Goal: Answer question/provide support: Share knowledge or assist other users

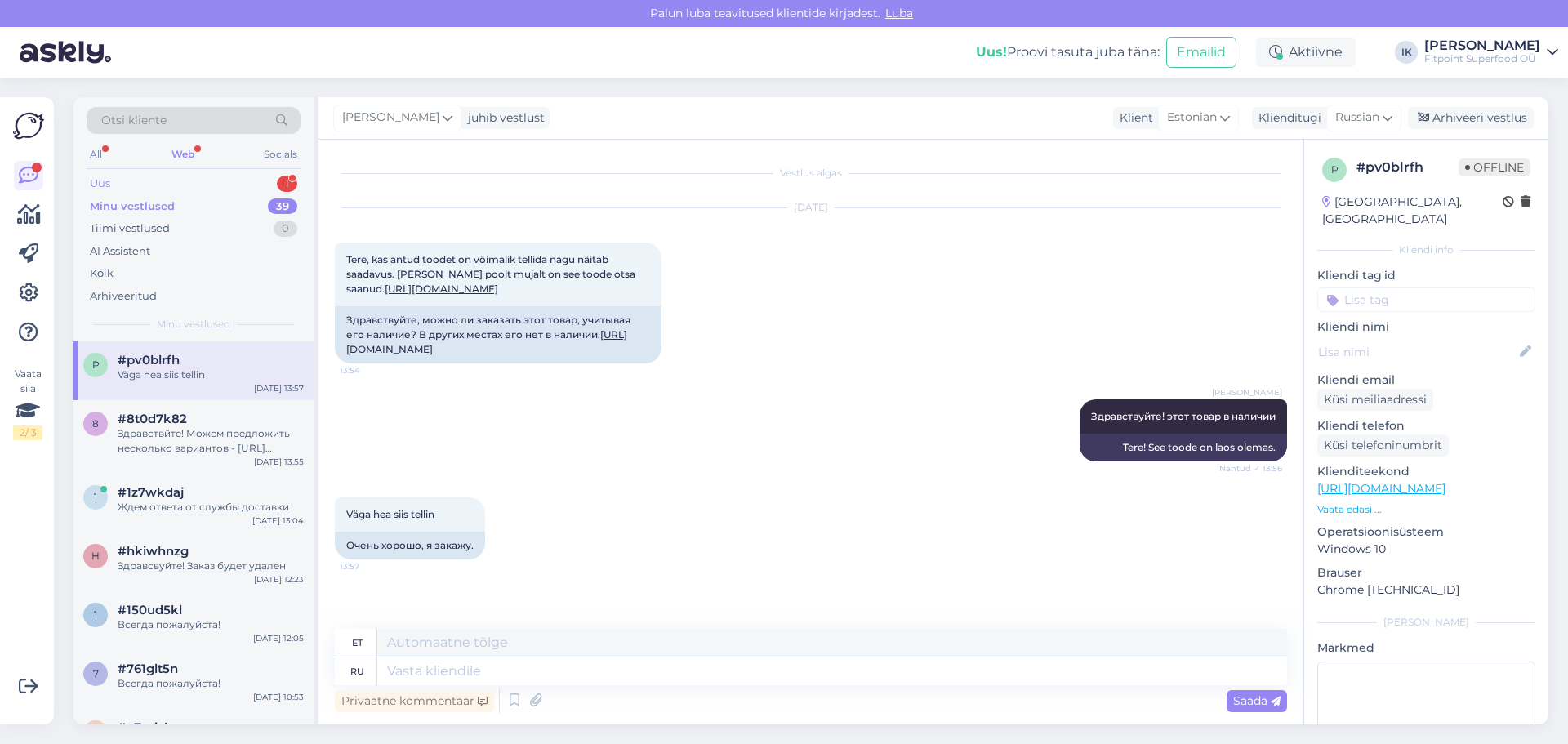
click at [251, 192] on div "Uus 1" at bounding box center [193, 183] width 214 height 22
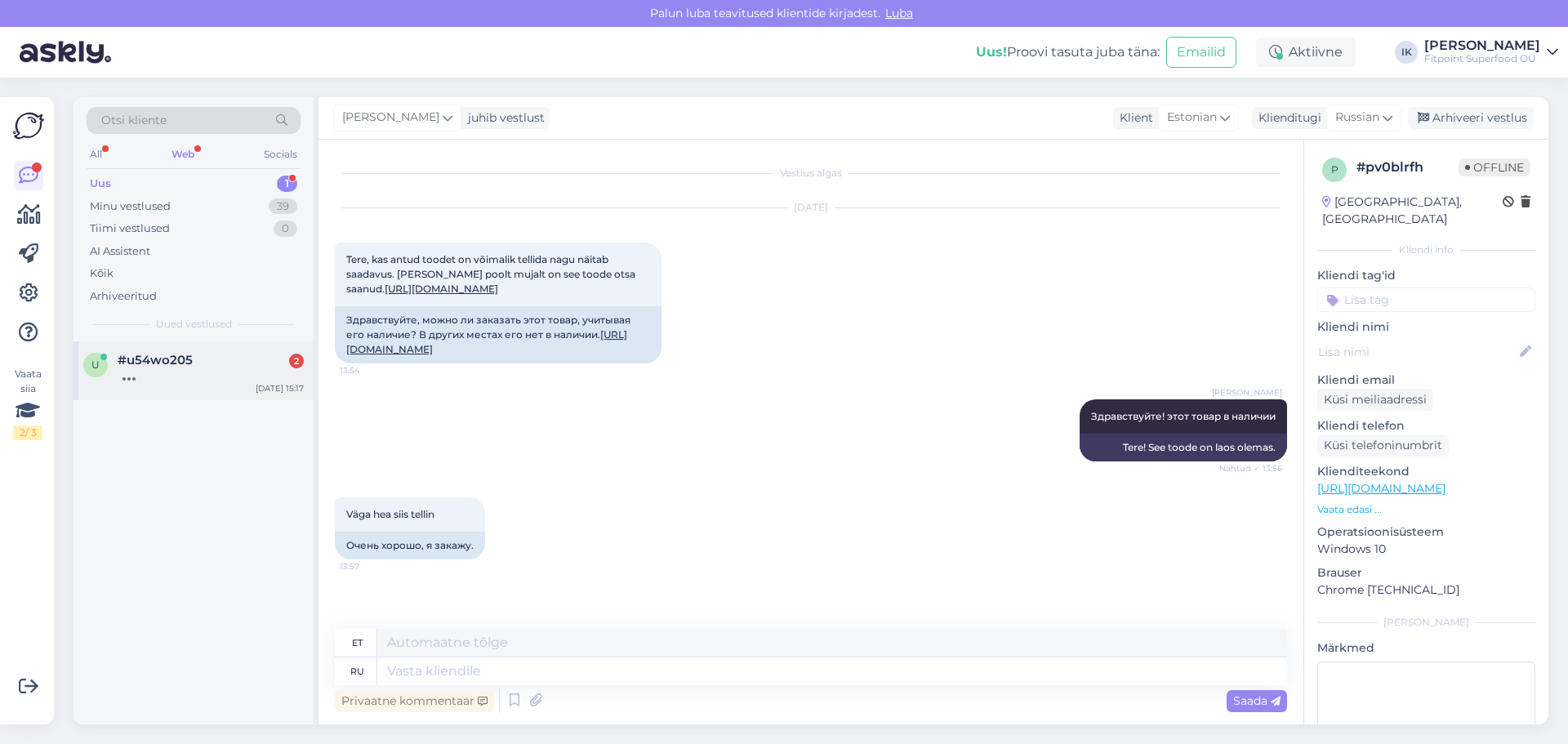
click at [268, 387] on div "[DATE] 15:17" at bounding box center [280, 388] width 49 height 13
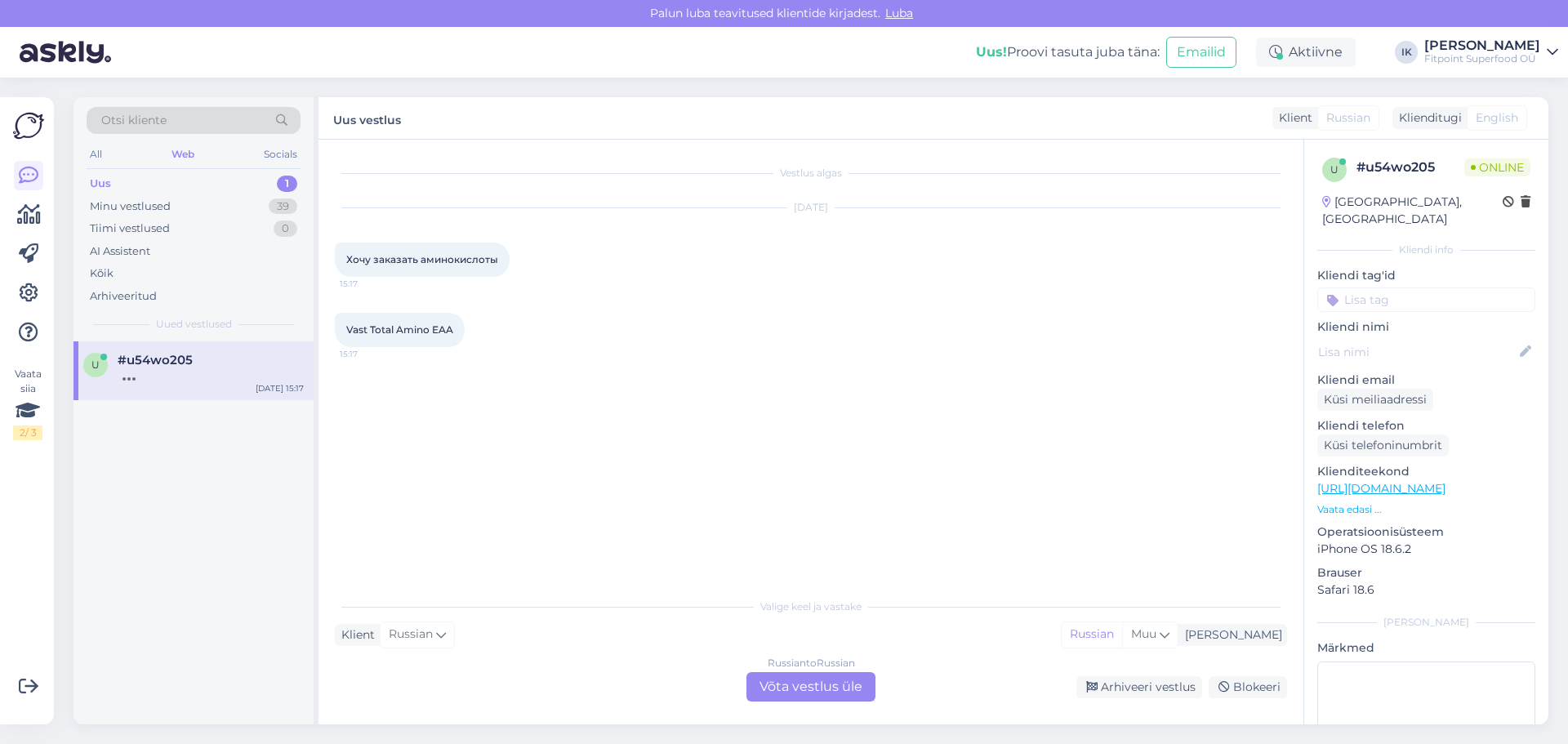
click at [807, 681] on div "Russian to Russian Võta vestlus üle" at bounding box center [811, 686] width 129 height 30
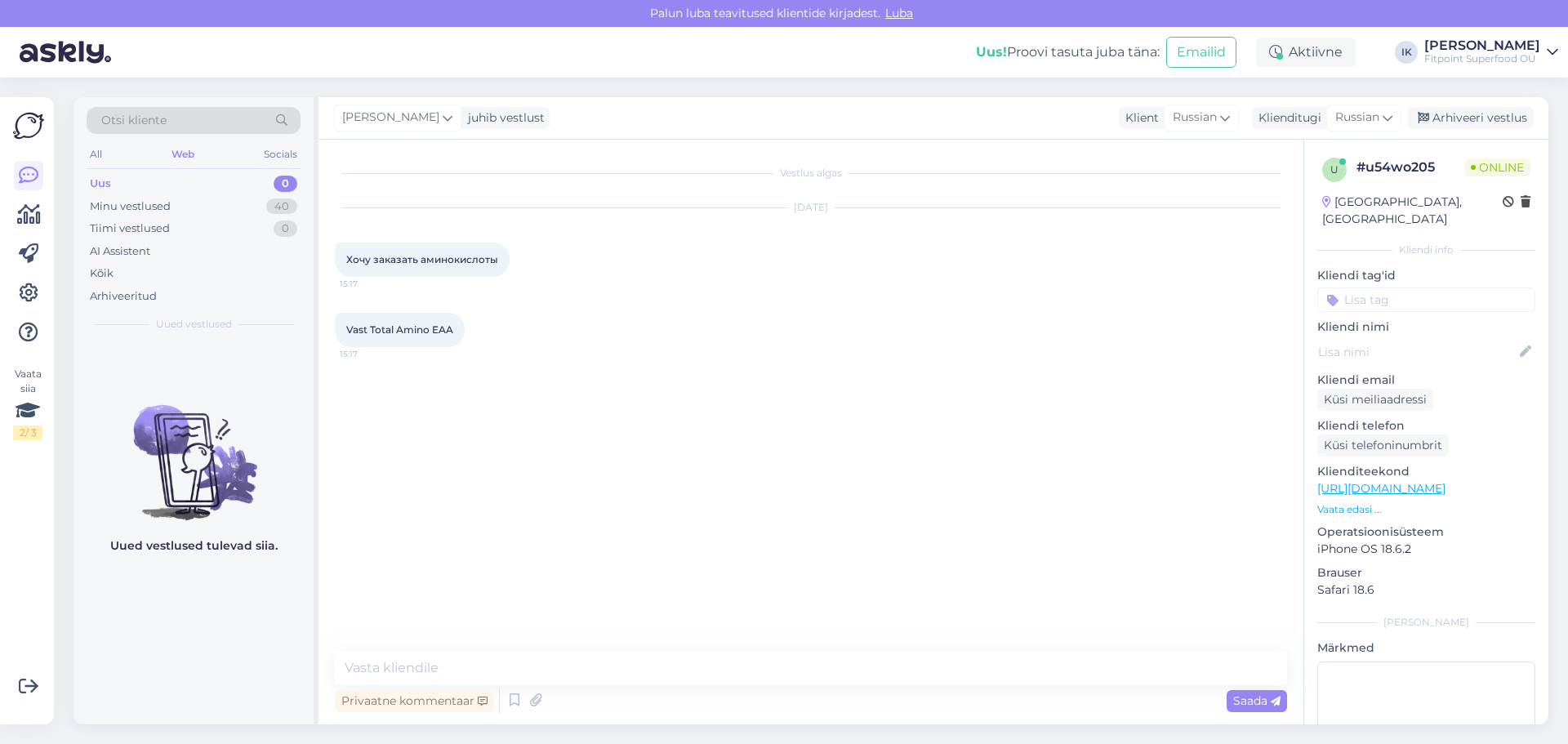
click at [1446, 481] on link "[URL][DOMAIN_NAME]" at bounding box center [1381, 488] width 129 height 14
drag, startPoint x: 370, startPoint y: 327, endPoint x: 453, endPoint y: 327, distance: 83.0
click at [453, 327] on span "Vast Total Amino EAA" at bounding box center [399, 330] width 107 height 13
drag, startPoint x: 343, startPoint y: 330, endPoint x: 486, endPoint y: 330, distance: 143.0
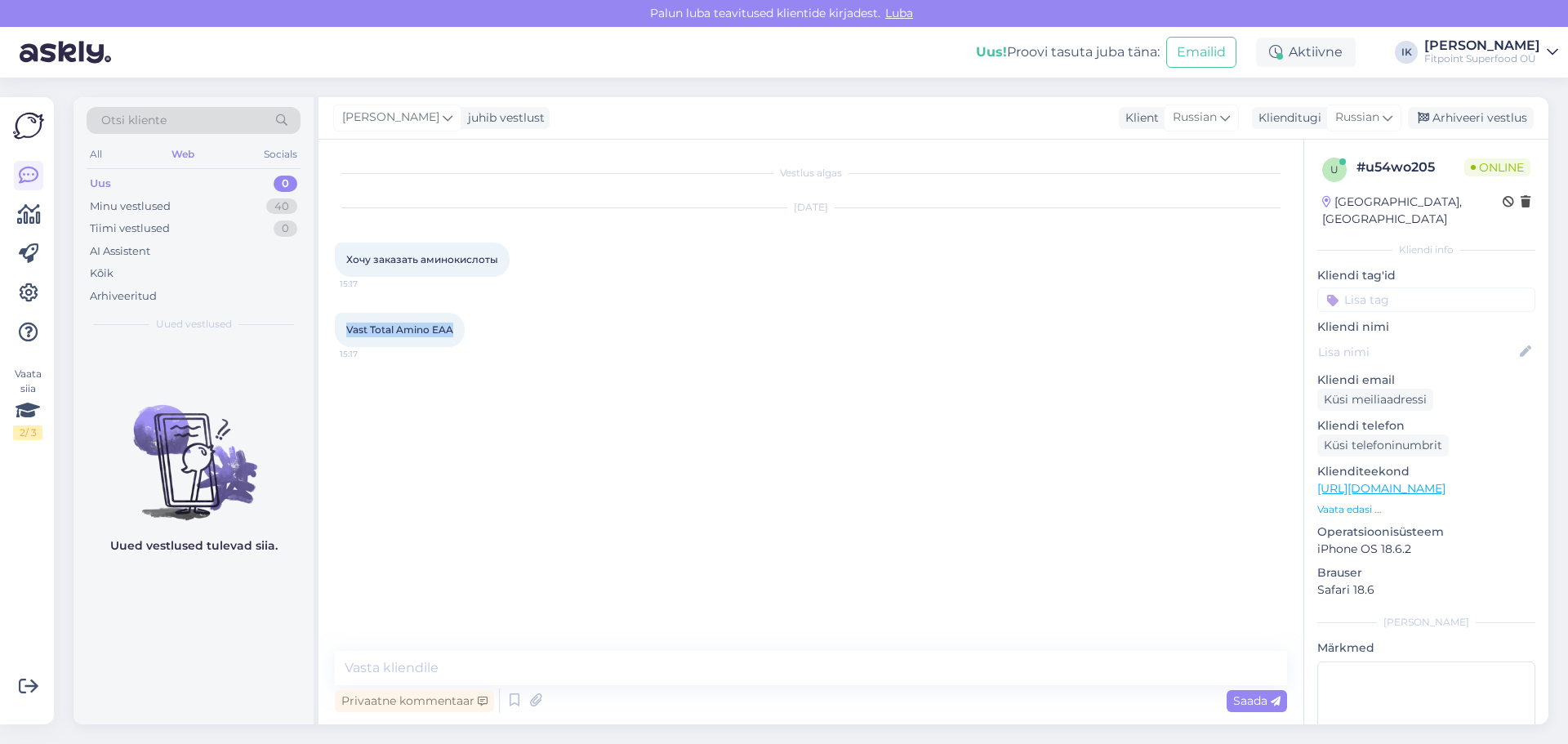
click at [486, 330] on div "Vast Total Amino EAA 15:17" at bounding box center [810, 330] width 952 height 70
copy span "Vast Total Amino EAA"
click at [439, 652] on textarea at bounding box center [810, 668] width 952 height 34
type textarea "P"
click at [352, 327] on span "Vast Total Amino EAA" at bounding box center [399, 330] width 107 height 13
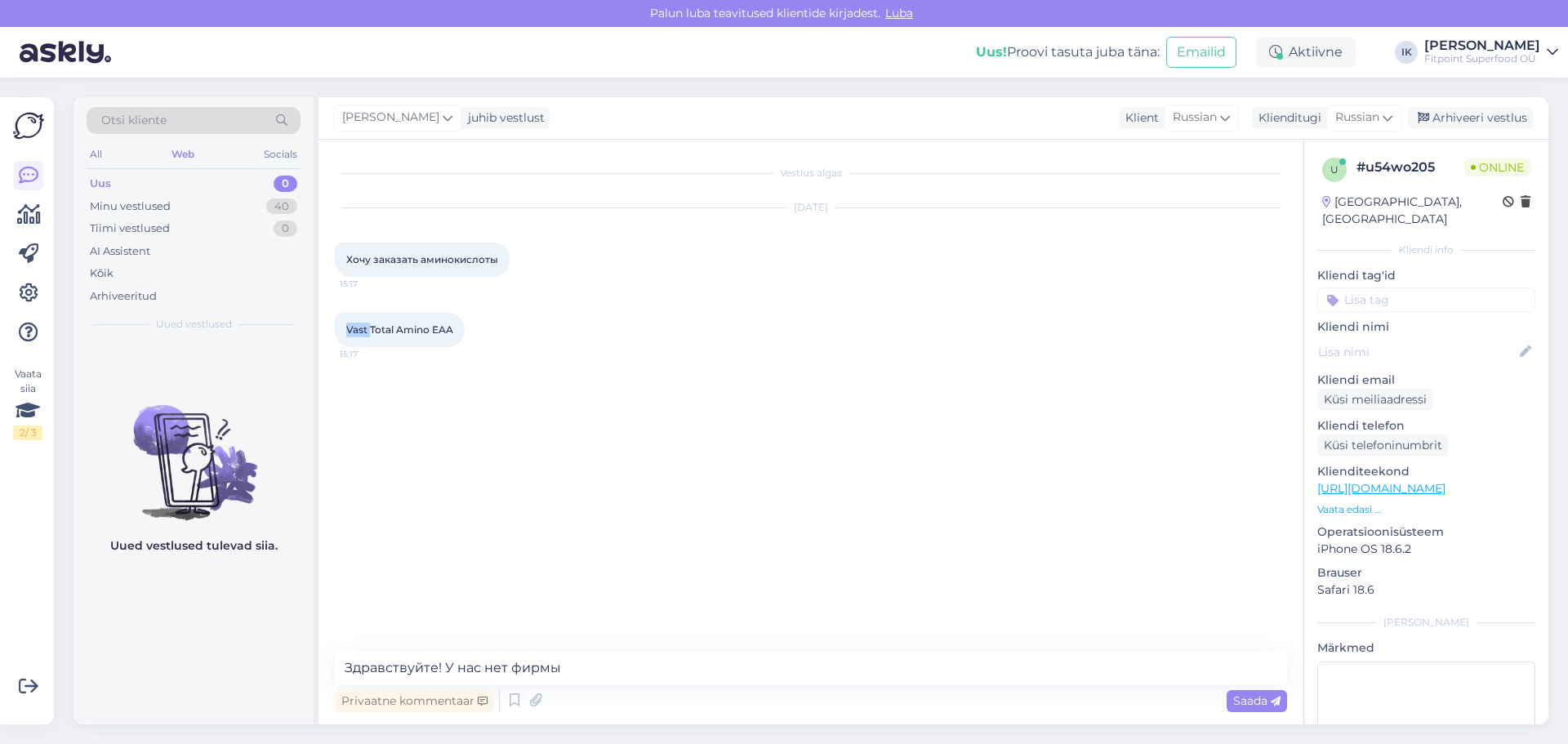
click at [352, 327] on span "Vast Total Amino EAA" at bounding box center [399, 330] width 107 height 13
copy span "Vast"
click at [625, 669] on textarea "Здравствуйте! У нас нет фирмы" at bounding box center [810, 668] width 952 height 34
paste textarea "Vast"
type textarea "Здравствуйте! У нас нет фирмы Vast в асортименте"
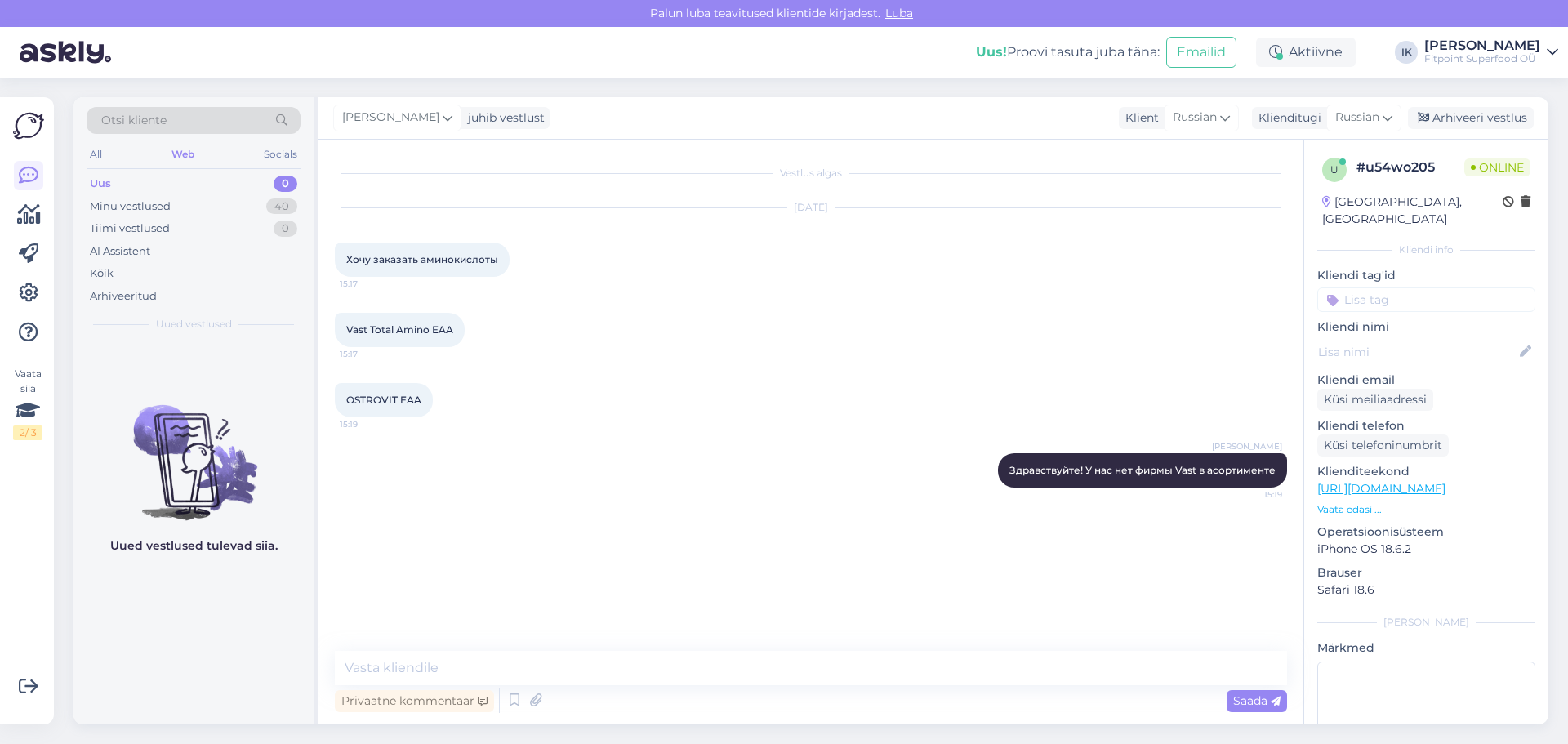
click at [333, 394] on div "Vestlus algas [DATE] Хочу заказать аминокислоты 15:17 Vast Total Amino EAA 15:1…" at bounding box center [811, 431] width 985 height 584
drag, startPoint x: 396, startPoint y: 402, endPoint x: 426, endPoint y: 402, distance: 30.0
click at [426, 402] on div "OSTROVIT EAA 15:19" at bounding box center [383, 400] width 98 height 34
copy span "EAA"
click at [408, 674] on textarea at bounding box center [810, 668] width 952 height 34
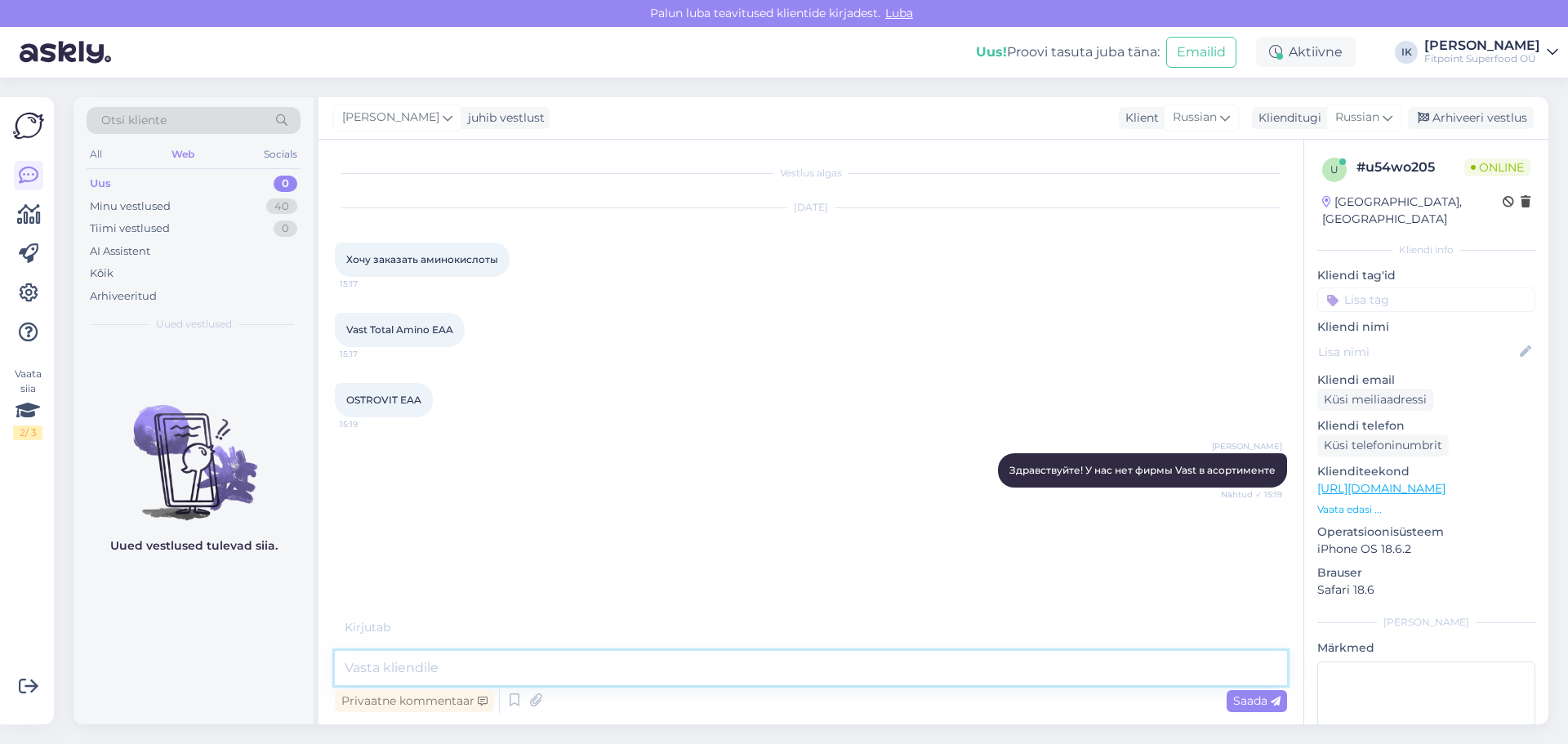
paste textarea "[URL][DOMAIN_NAME]"
type textarea "[URL][DOMAIN_NAME]"
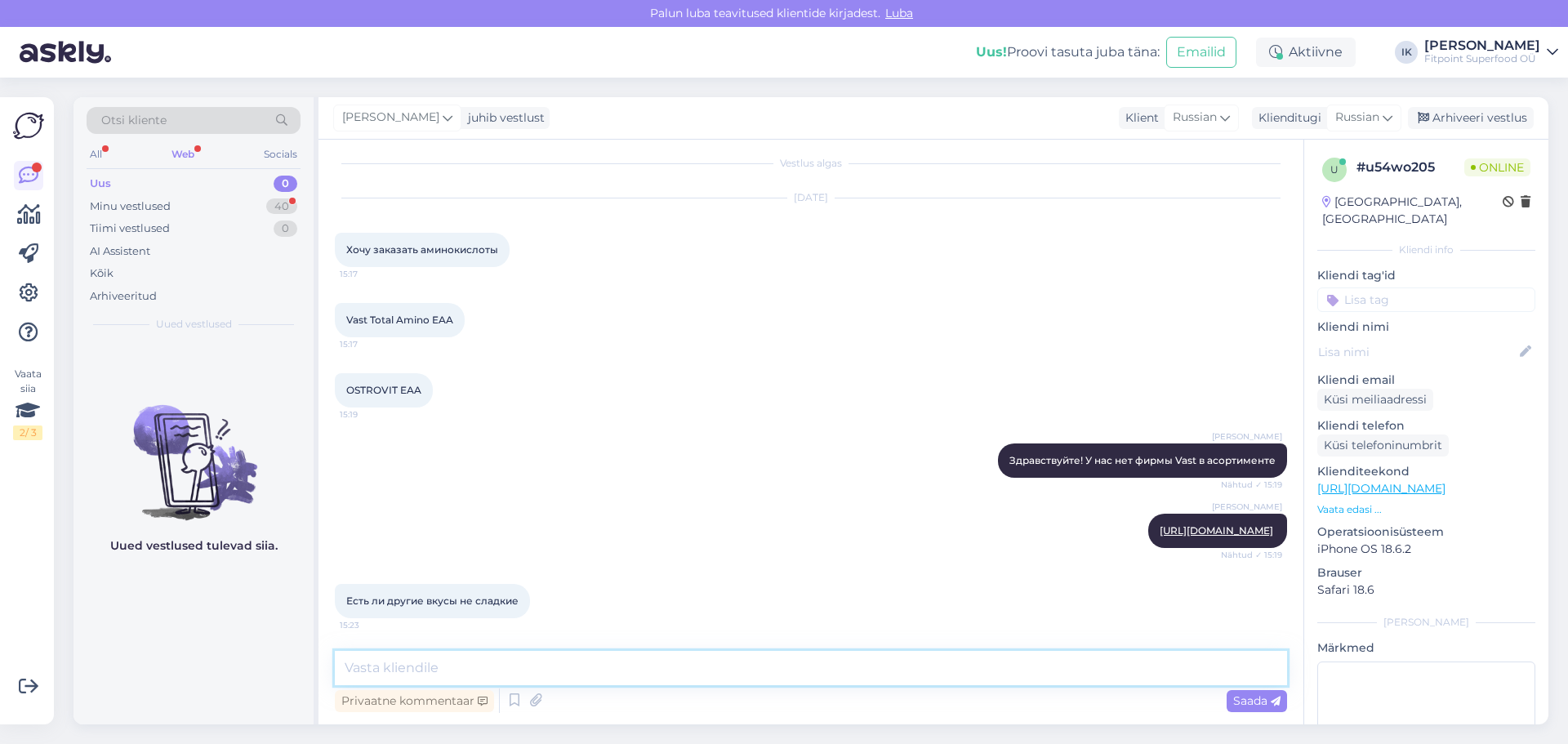
click at [417, 655] on textarea at bounding box center [810, 668] width 952 height 34
type textarea "Есть без вкуса вариант"
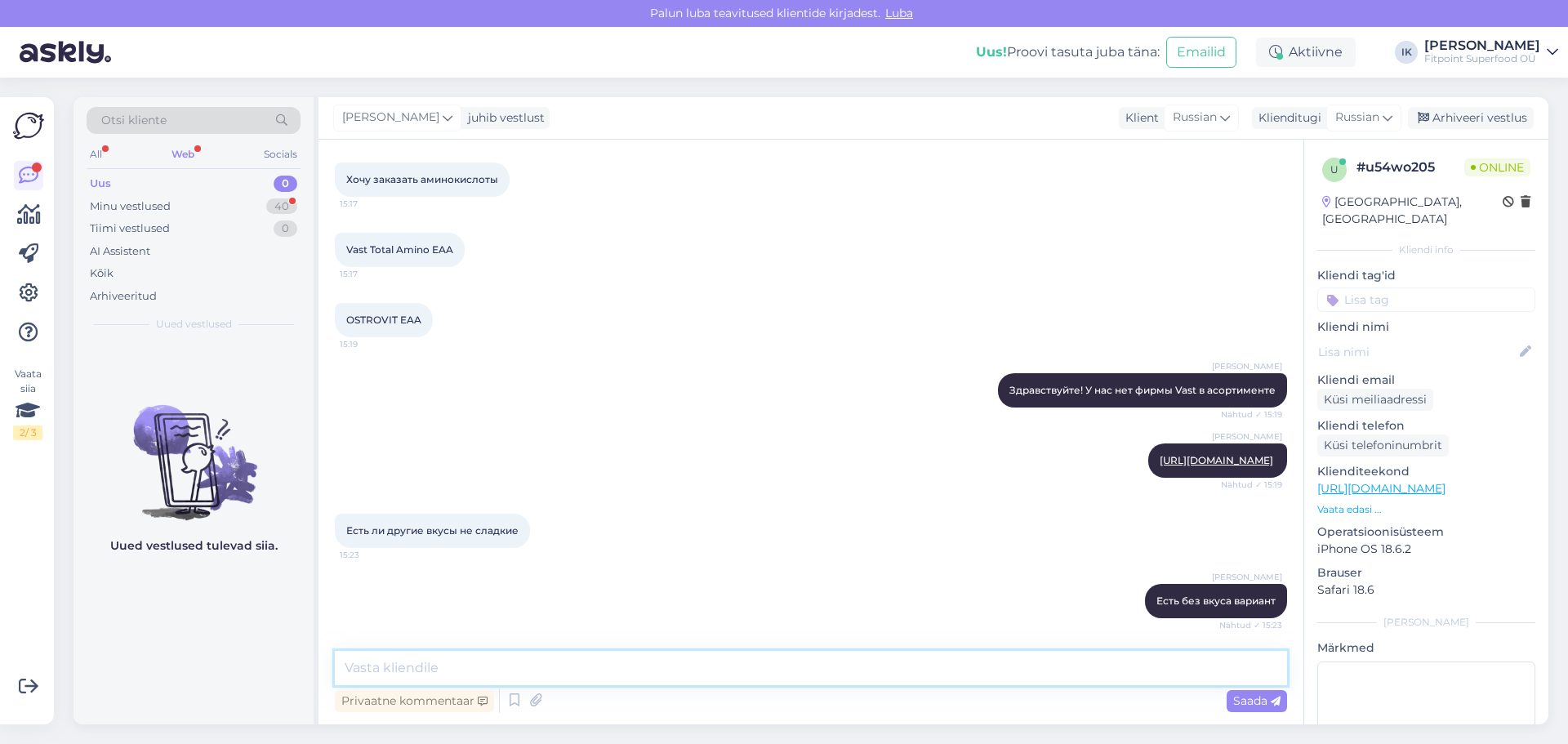
scroll to position [150, 0]
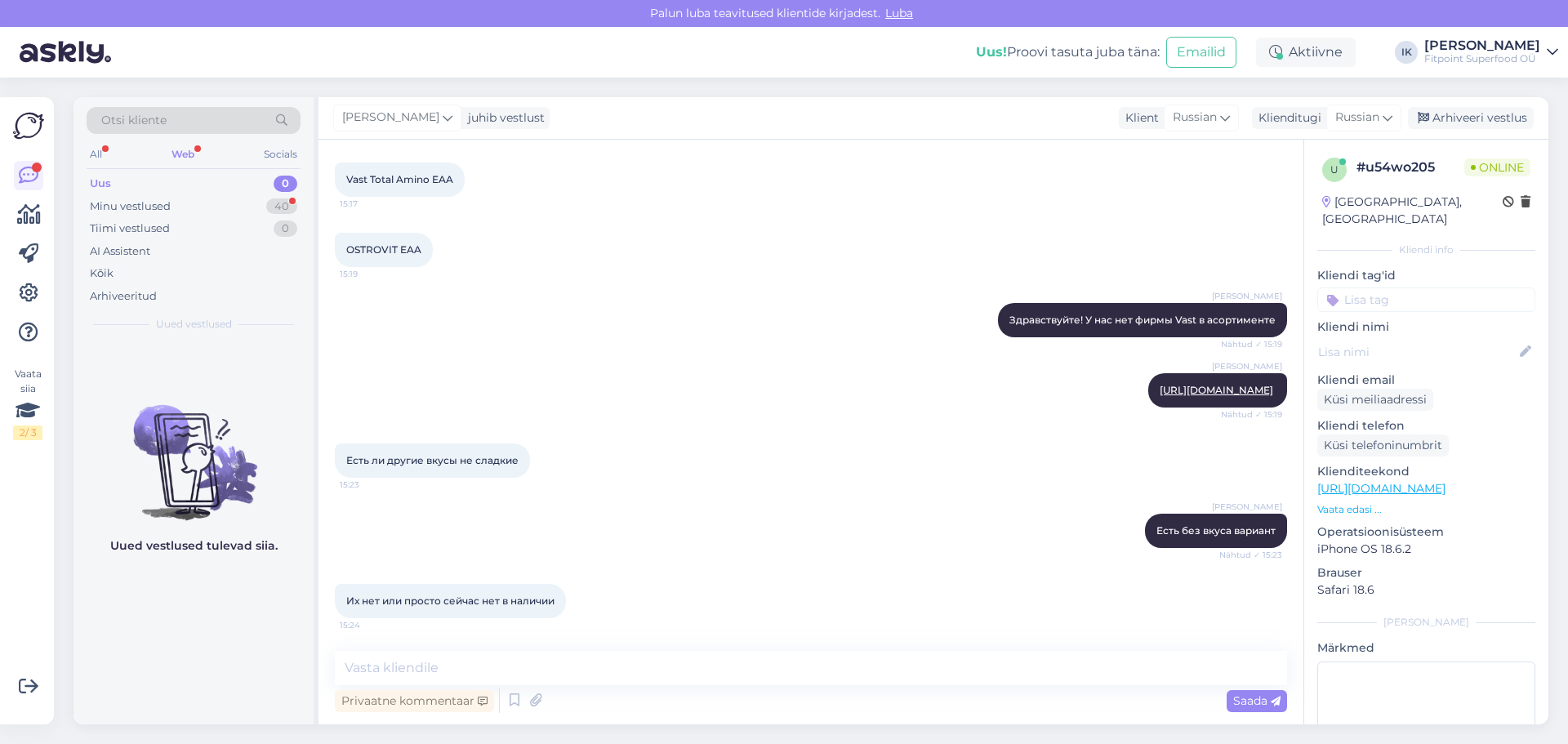
click at [379, 648] on div "Vestlus algas [DATE] Хочу заказать аминокислоты 15:17 Vast Total Amino EAA 15:1…" at bounding box center [811, 431] width 985 height 584
click at [403, 677] on textarea at bounding box center [810, 668] width 952 height 34
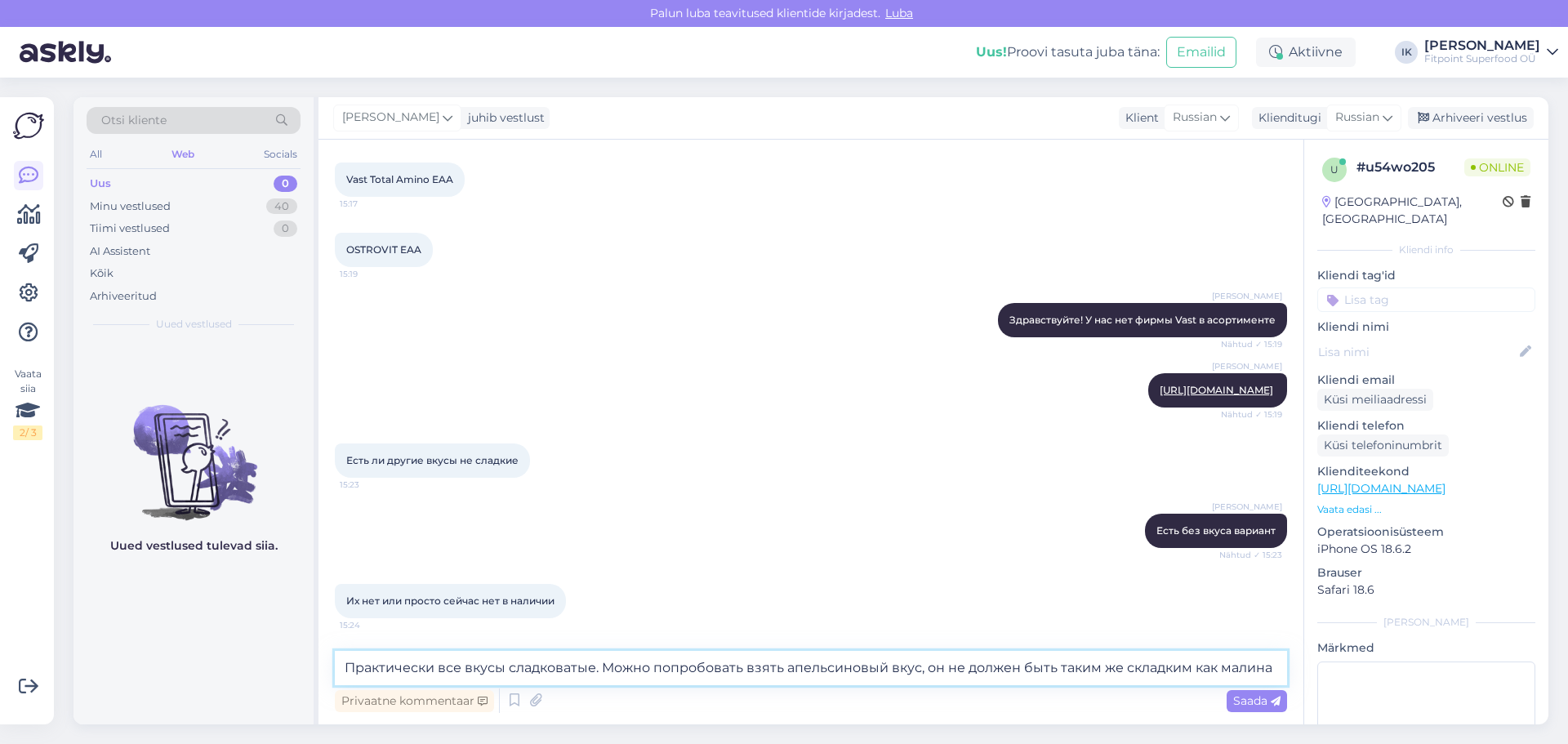
scroll to position [167, 0]
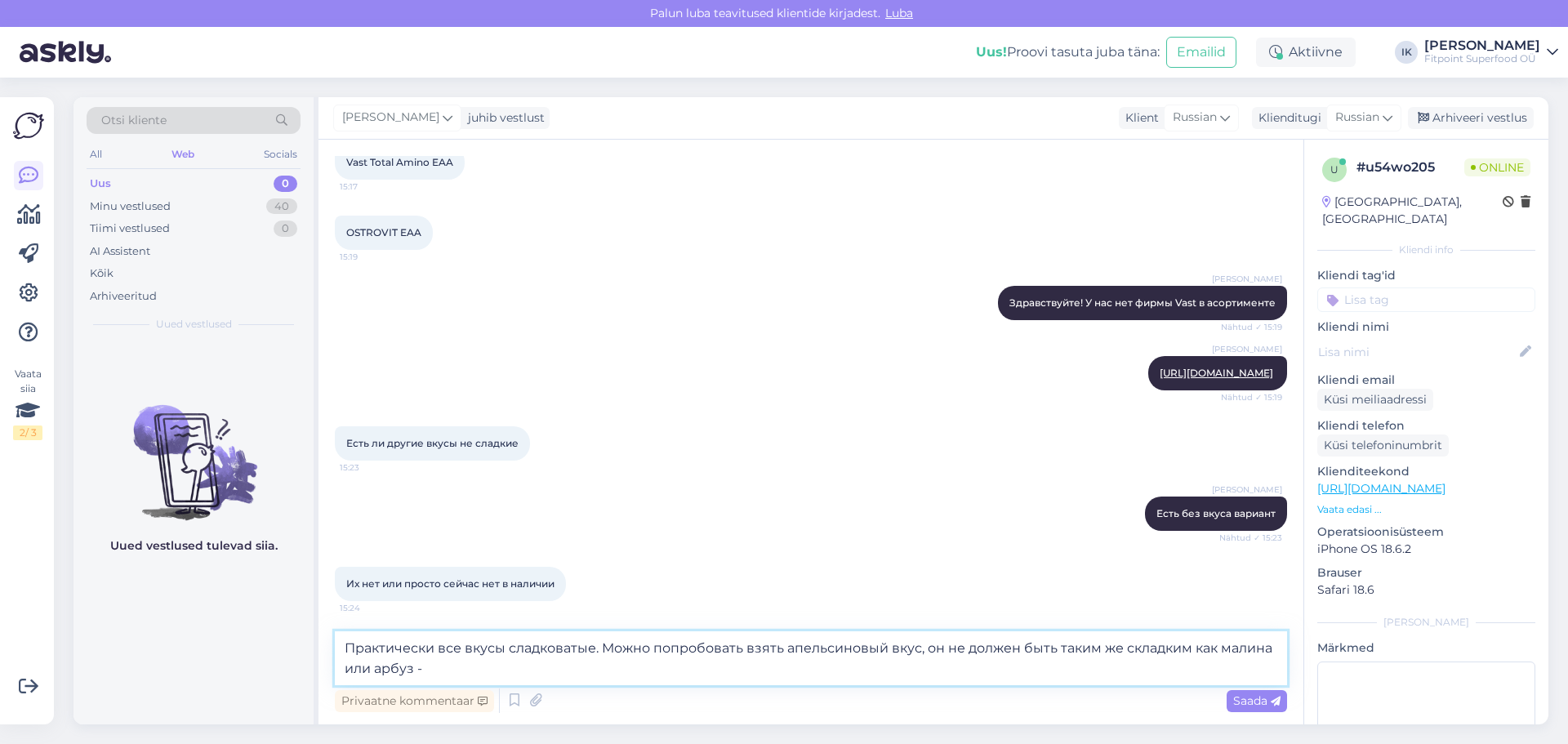
paste textarea "[URL][DOMAIN_NAME]"
type textarea "Практически все вкусы сладковатые. Можно попробовать взять апельсиновый вкус, о…"
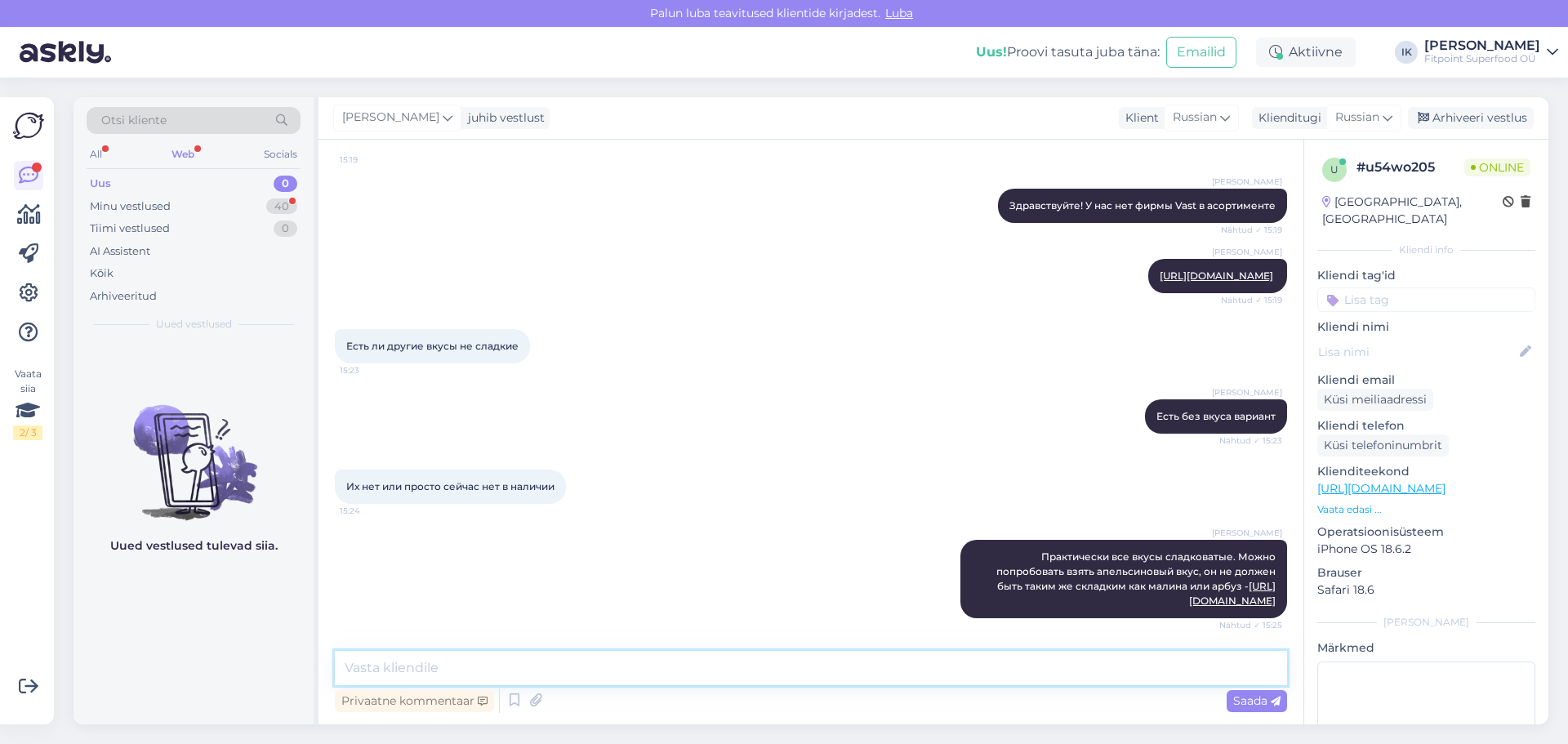
scroll to position [334, 0]
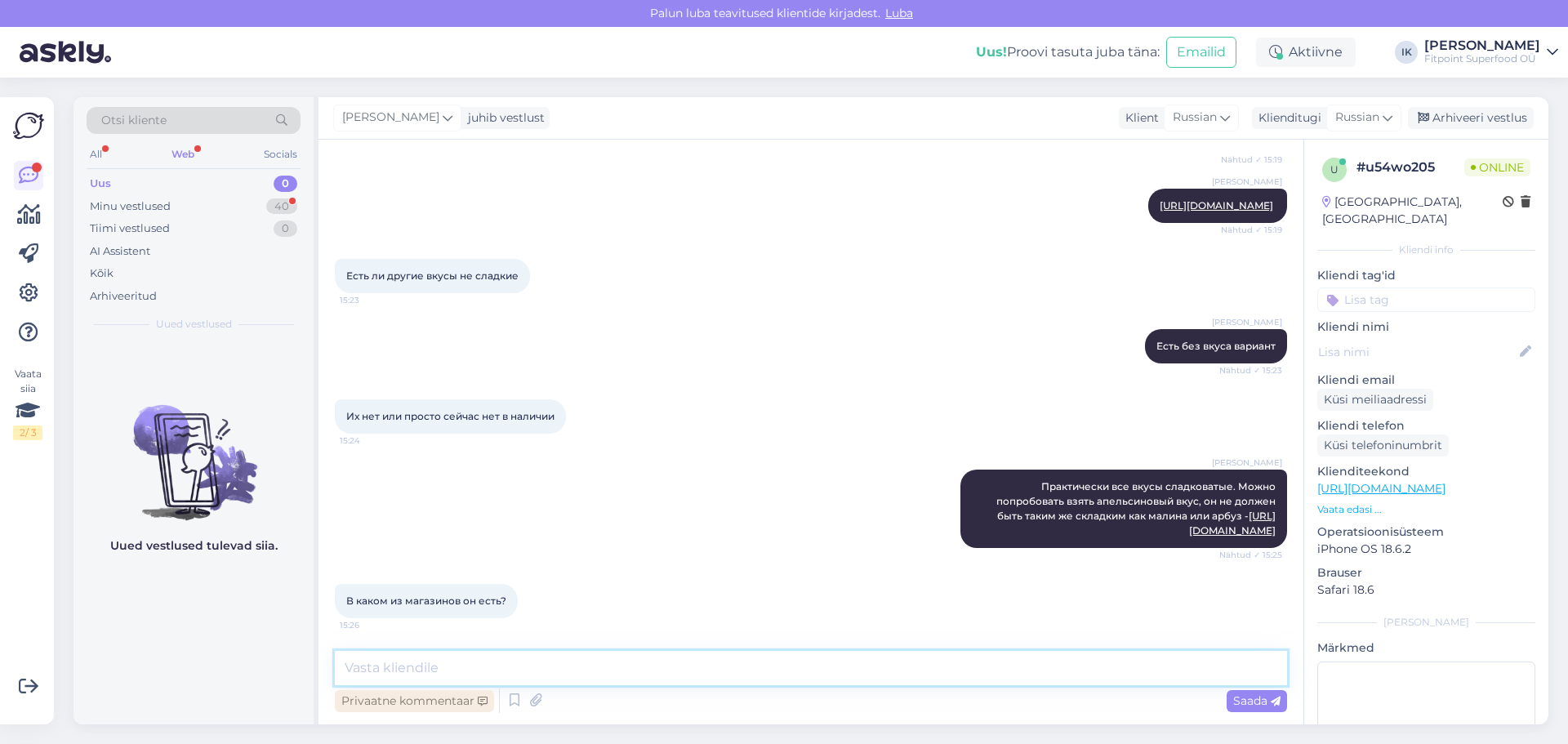
type textarea "[PERSON_NAME]"
type textarea "Järve Keskus"
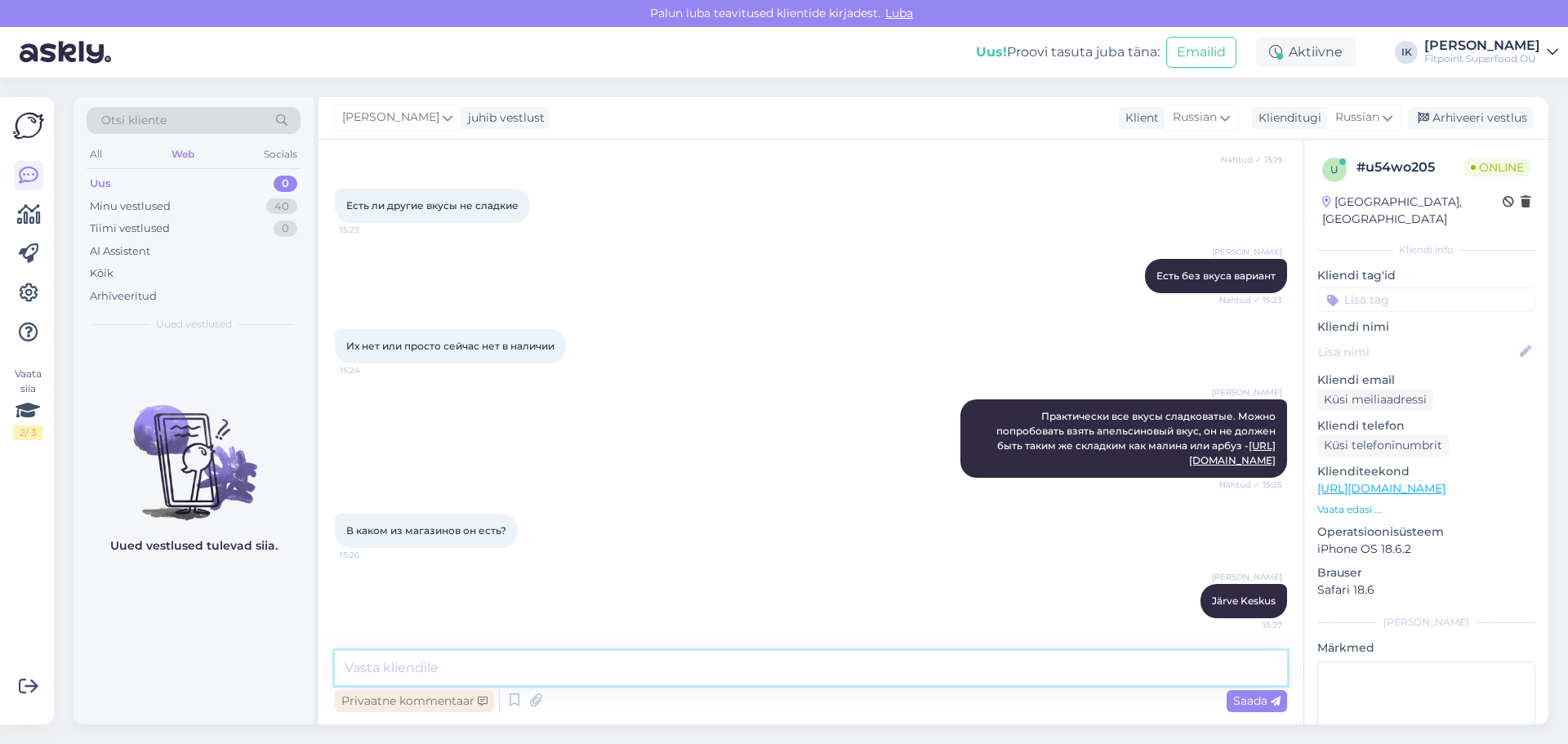
type textarea "t"
click at [614, 668] on textarea "Если именно апельсиновый вкус от этой фирмы" at bounding box center [810, 668] width 952 height 34
click at [768, 674] on textarea "Если именно апельсиновый вкус от фирмы" at bounding box center [810, 668] width 952 height 34
type textarea "Если именно апельсиновый вкус от фирмы Real Pharm"
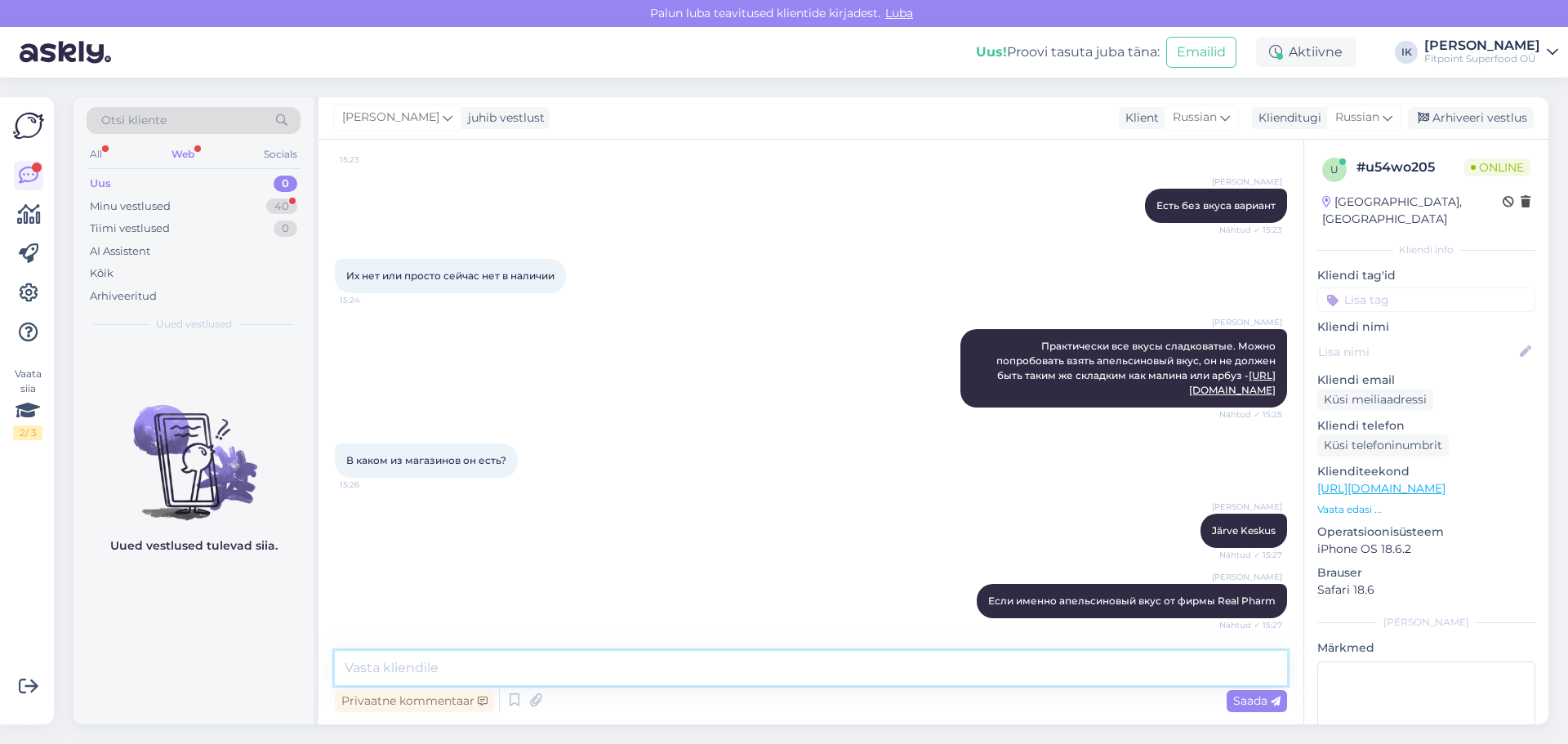
scroll to position [545, 0]
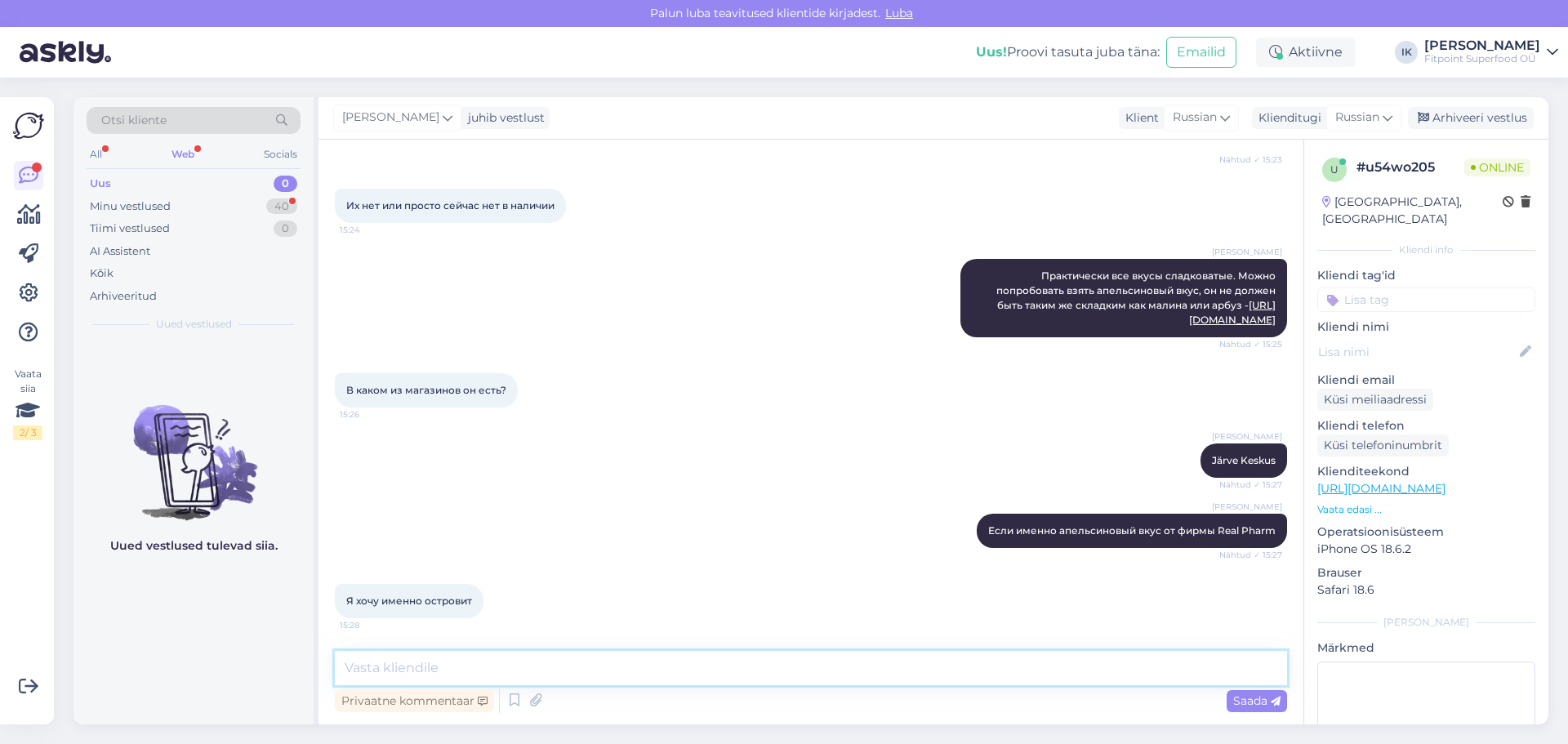
click at [519, 668] on textarea at bounding box center [810, 668] width 952 height 34
type textarea "j"
type textarea "островит есть только вкусы - клубника и без вкуса"
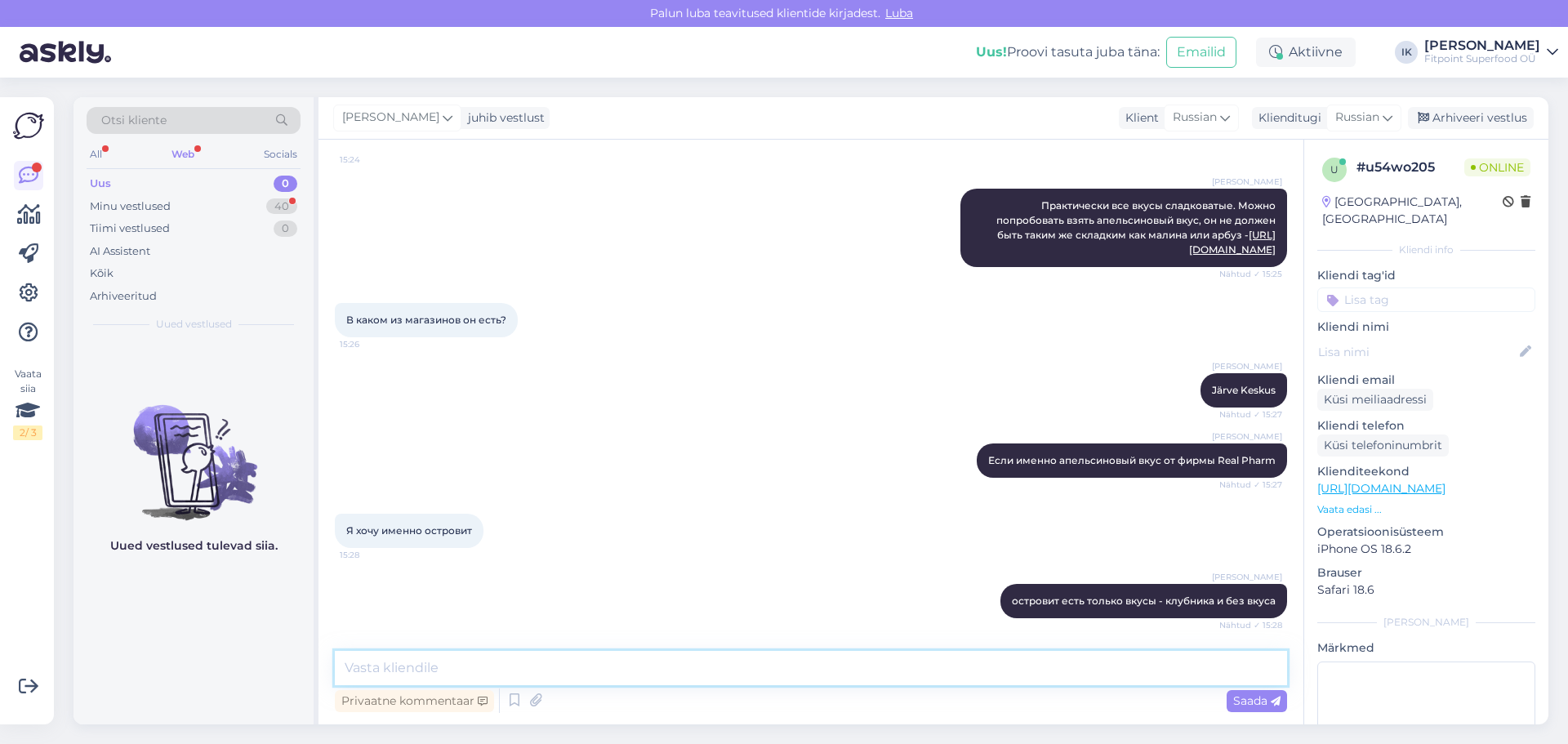
scroll to position [686, 0]
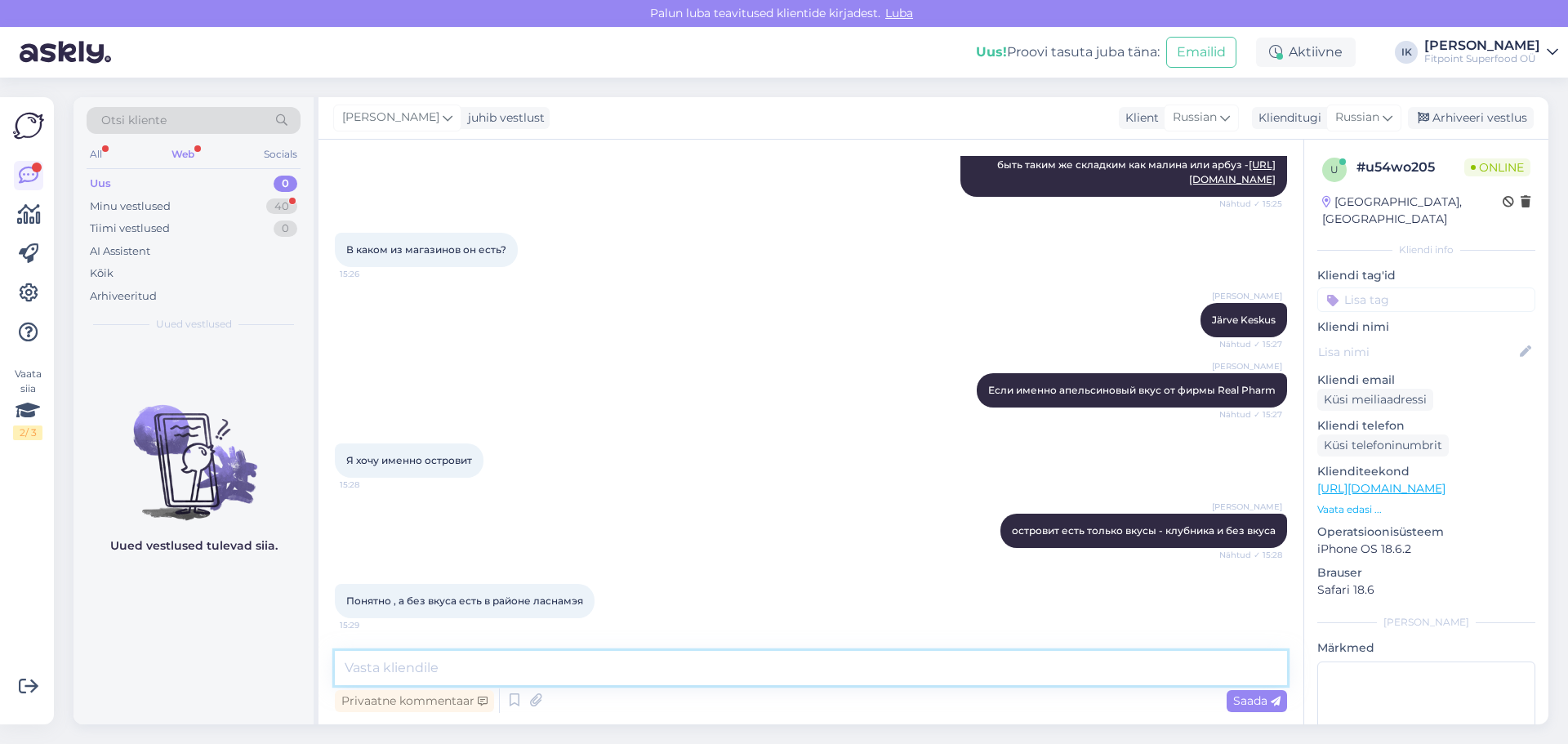
click at [503, 677] on textarea at bounding box center [810, 668] width 952 height 34
drag, startPoint x: 1195, startPoint y: 317, endPoint x: 1262, endPoint y: 323, distance: 67.3
click at [1262, 323] on div "[PERSON_NAME] Järve Keskus Nähtud ✓ 15:27" at bounding box center [1243, 320] width 86 height 34
copy span "Järve Keskus"
click at [455, 668] on textarea "Только в" at bounding box center [810, 668] width 952 height 34
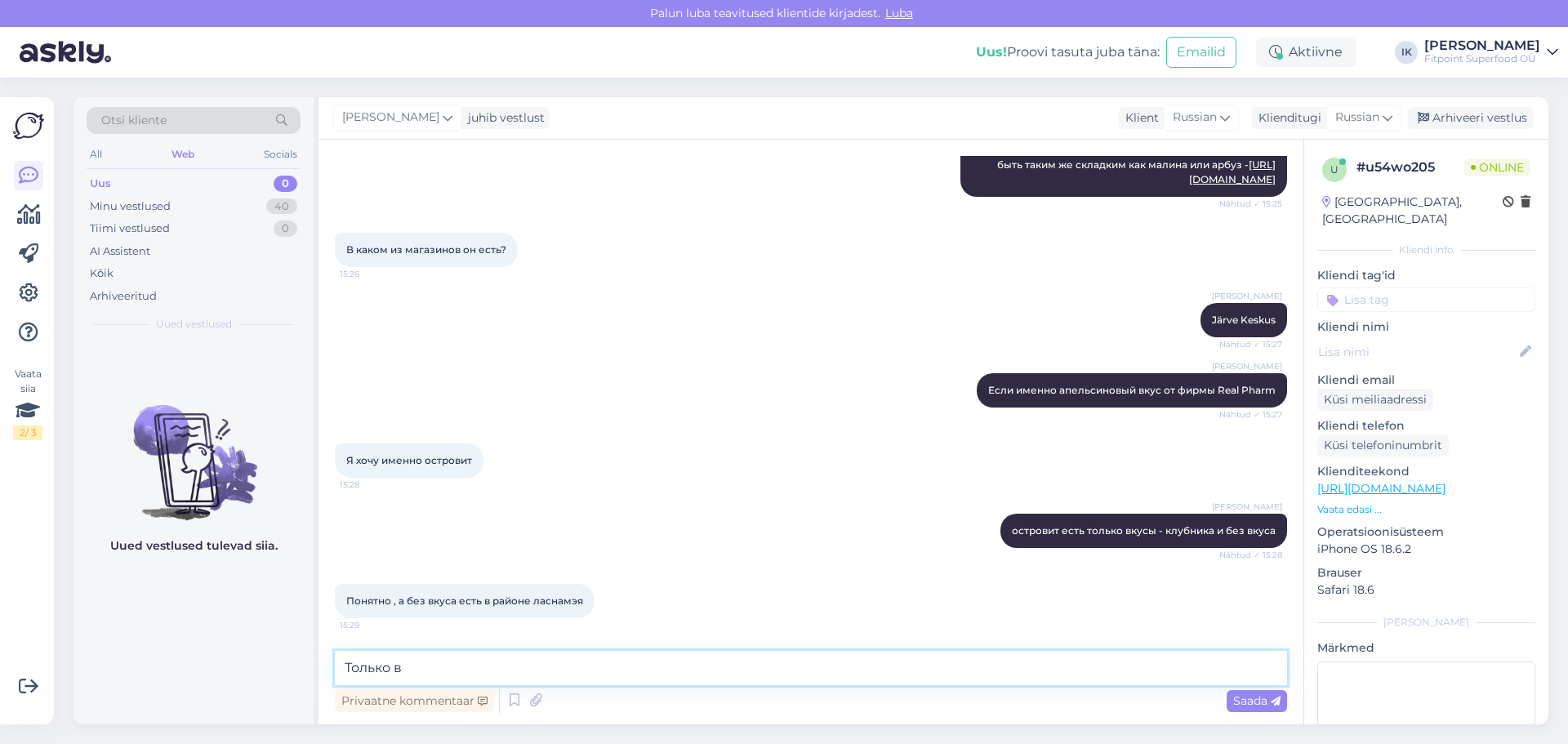
paste textarea "Järve Keskus"
type textarea "Только в Järve Keskus есть без вкуса"
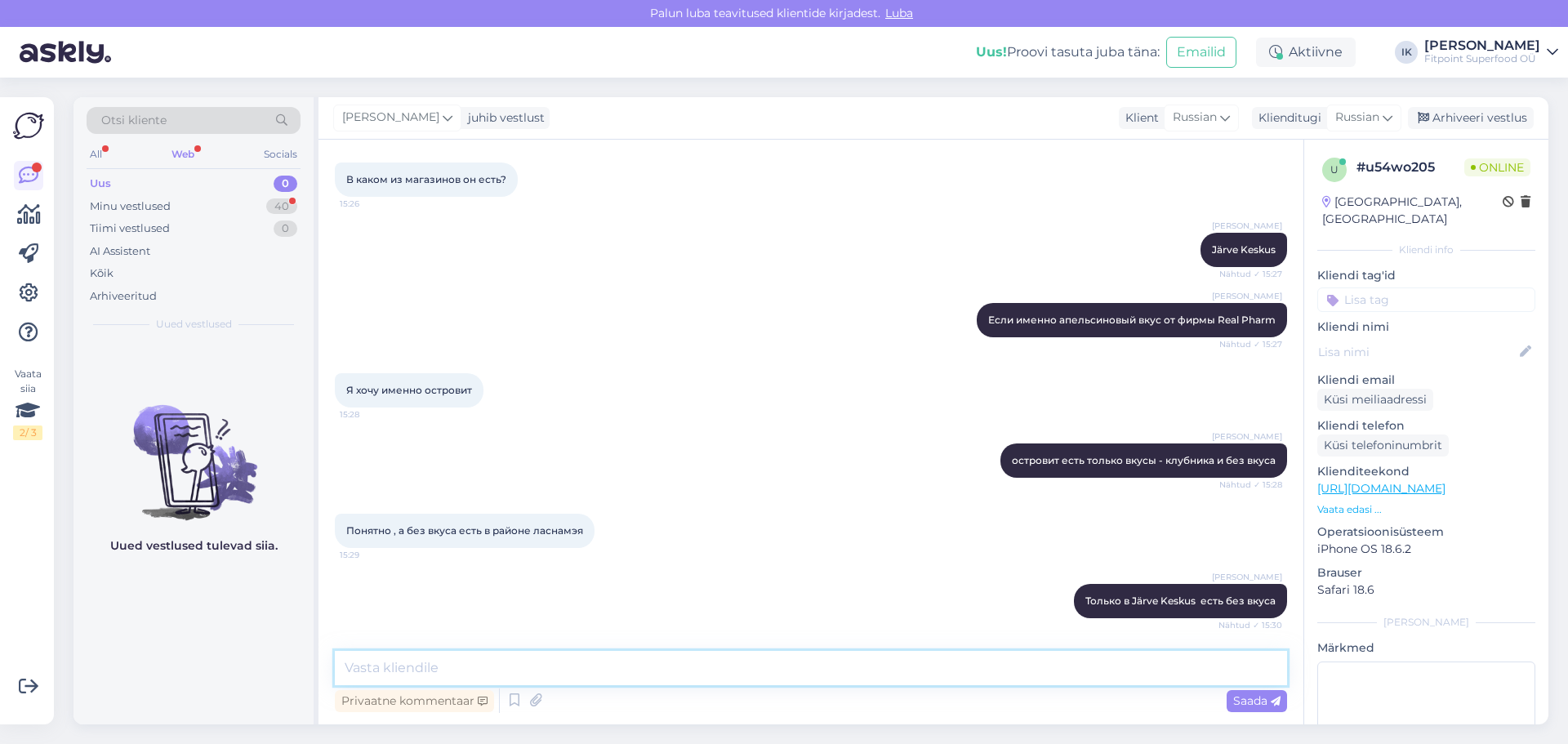
scroll to position [826, 0]
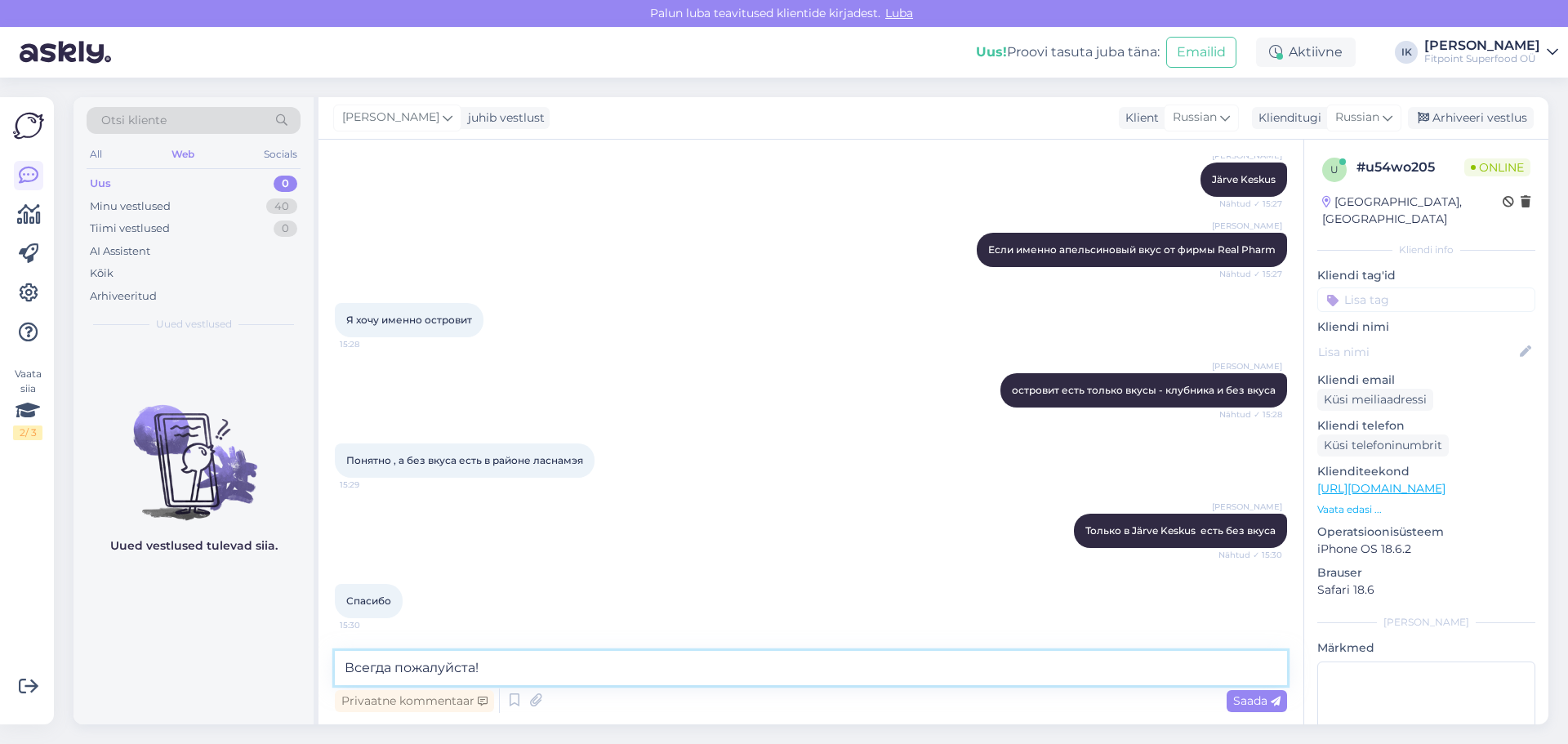
type textarea "Всегда пожалуйста!"
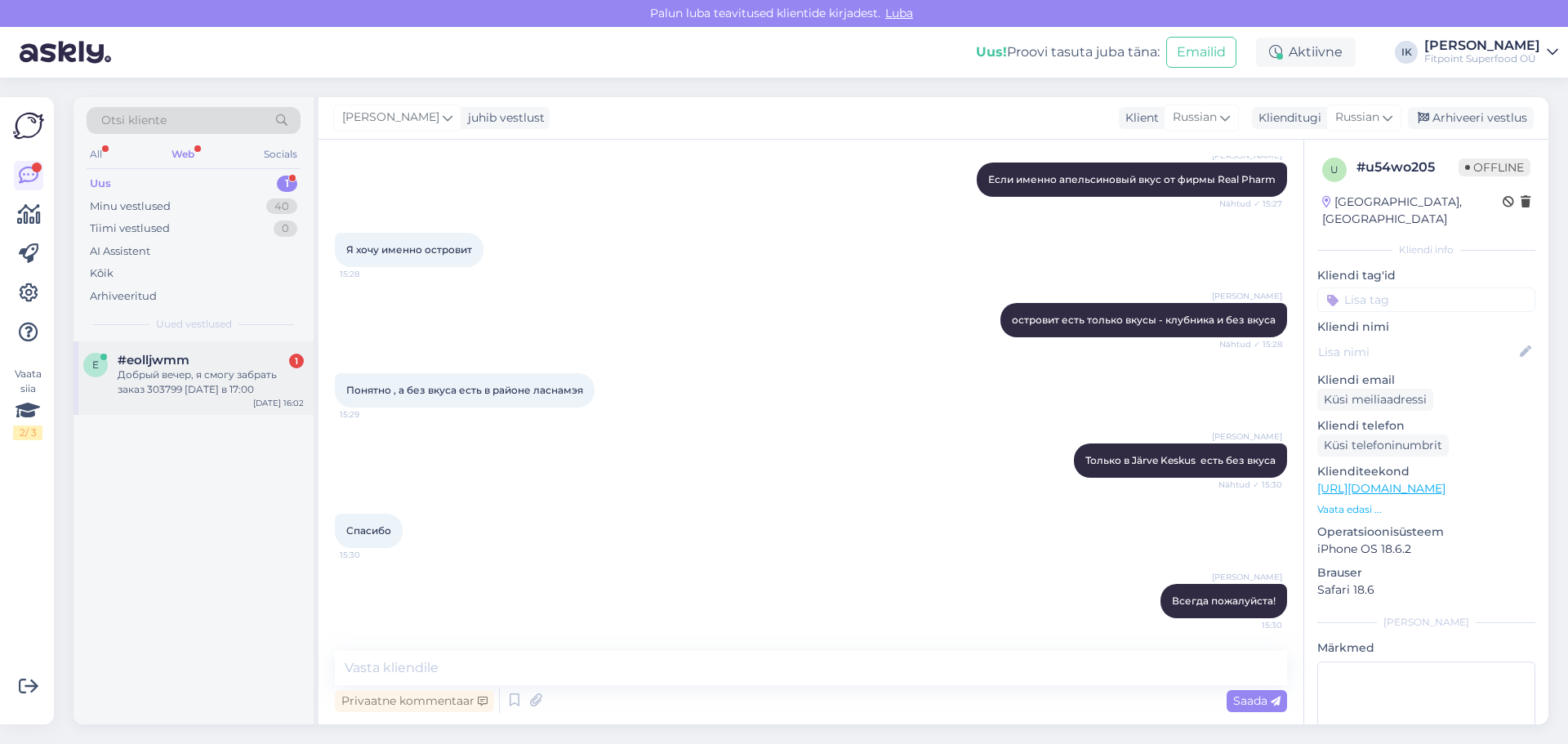
click at [219, 379] on div "Добрый вечер, я смогу забрать заказ 303799 [DATE] в 17:00" at bounding box center [210, 382] width 186 height 30
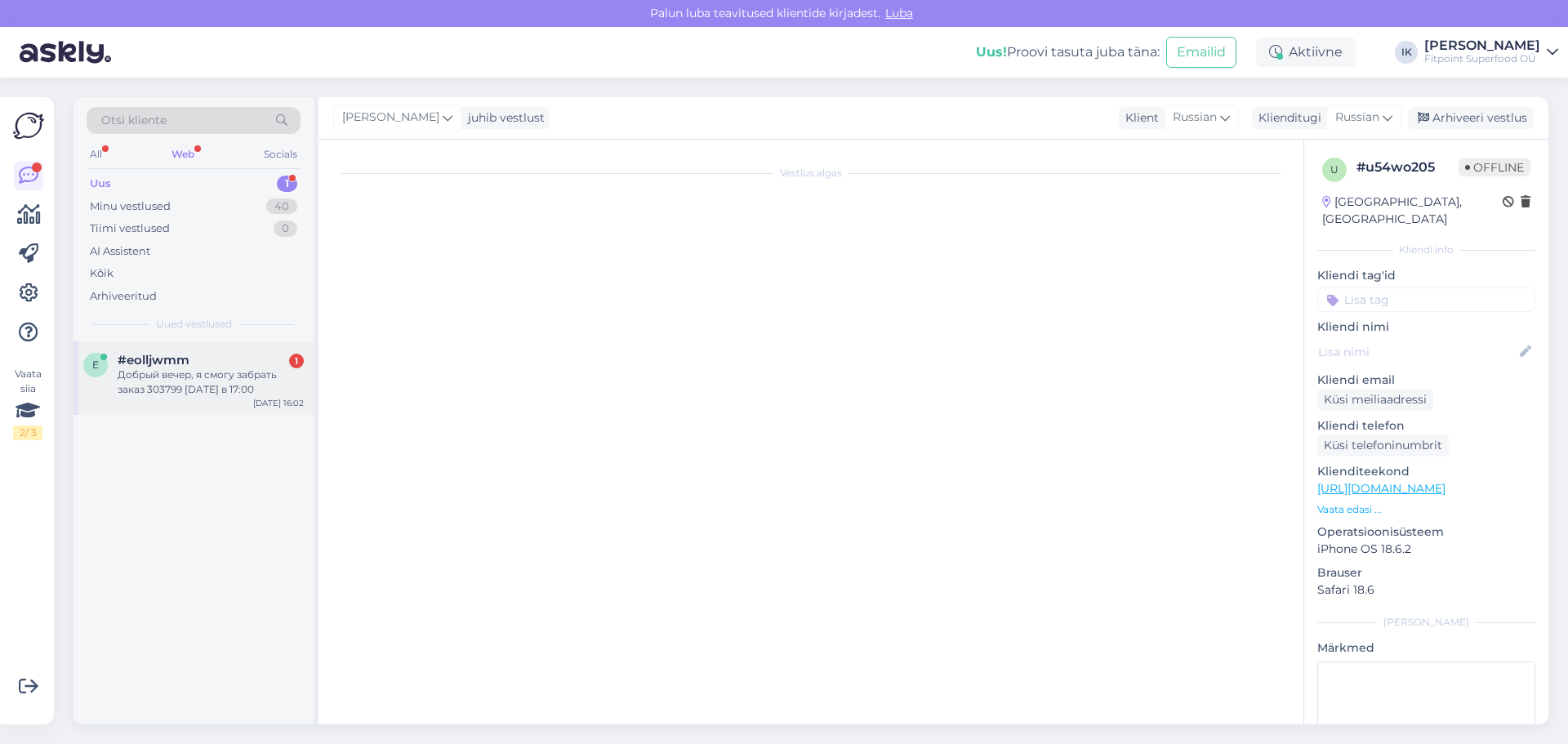
scroll to position [0, 0]
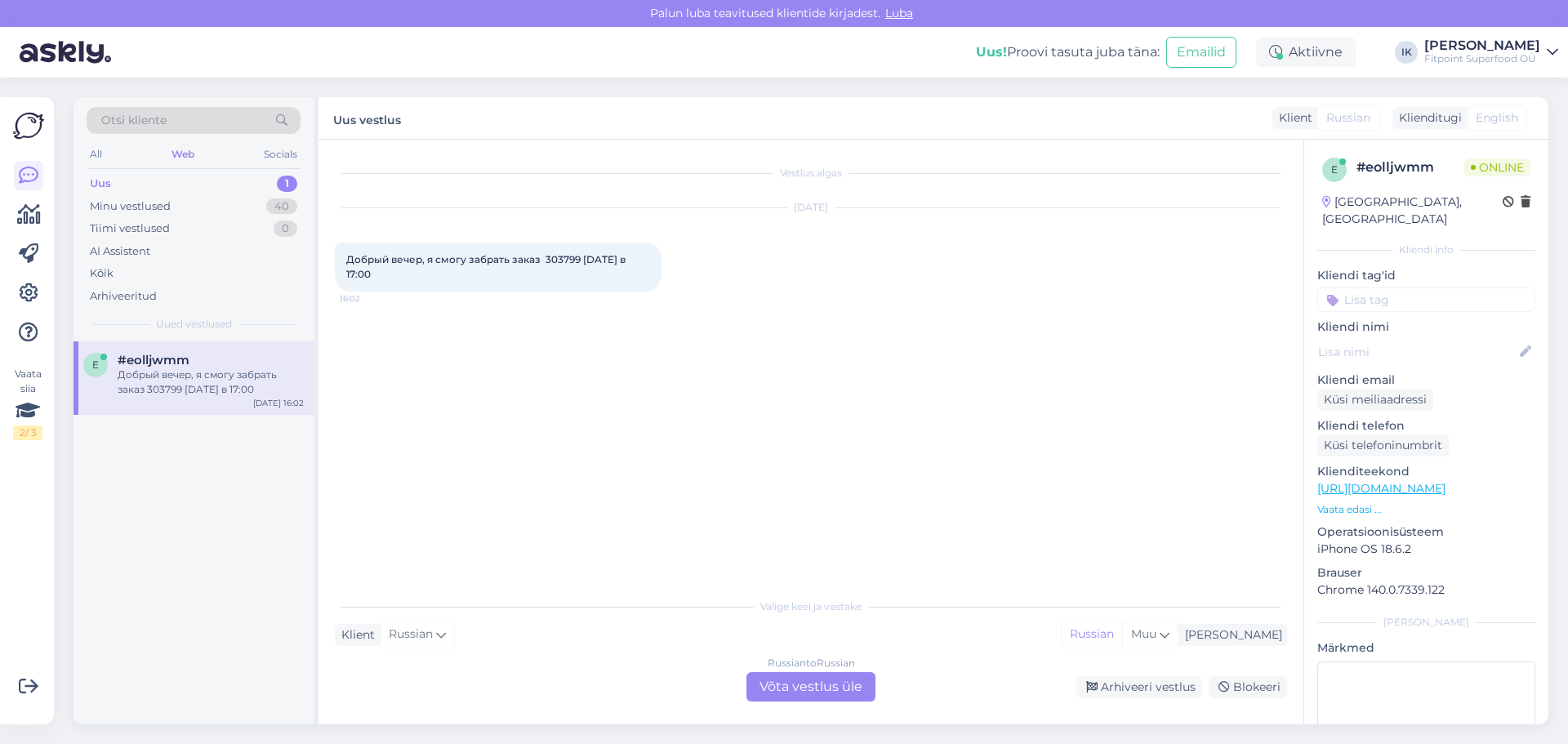
click at [564, 257] on span "Добрый вечер, я смогу забрать заказ 303799 [DATE] в 17:00" at bounding box center [486, 267] width 281 height 27
copy span "303799"
click at [804, 680] on div "Russian to Russian Võta vestlus üle" at bounding box center [811, 686] width 129 height 30
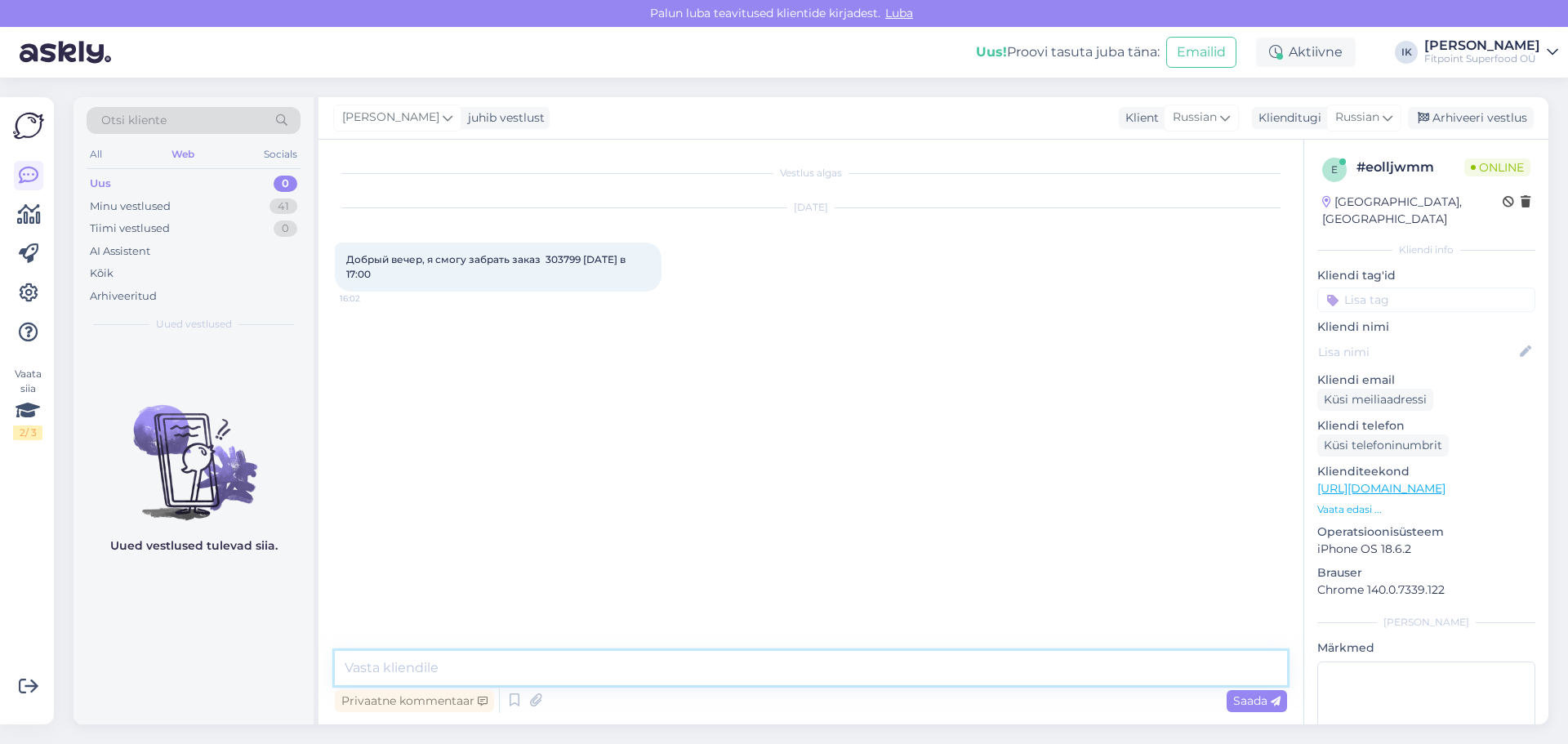
click at [424, 661] on textarea at bounding box center [810, 668] width 952 height 34
type textarea "P"
type textarea "Здравствйте! Да, он ожидает по адресу [STREET_ADDRESS]"
click at [1243, 697] on span "Saada" at bounding box center [1257, 700] width 48 height 14
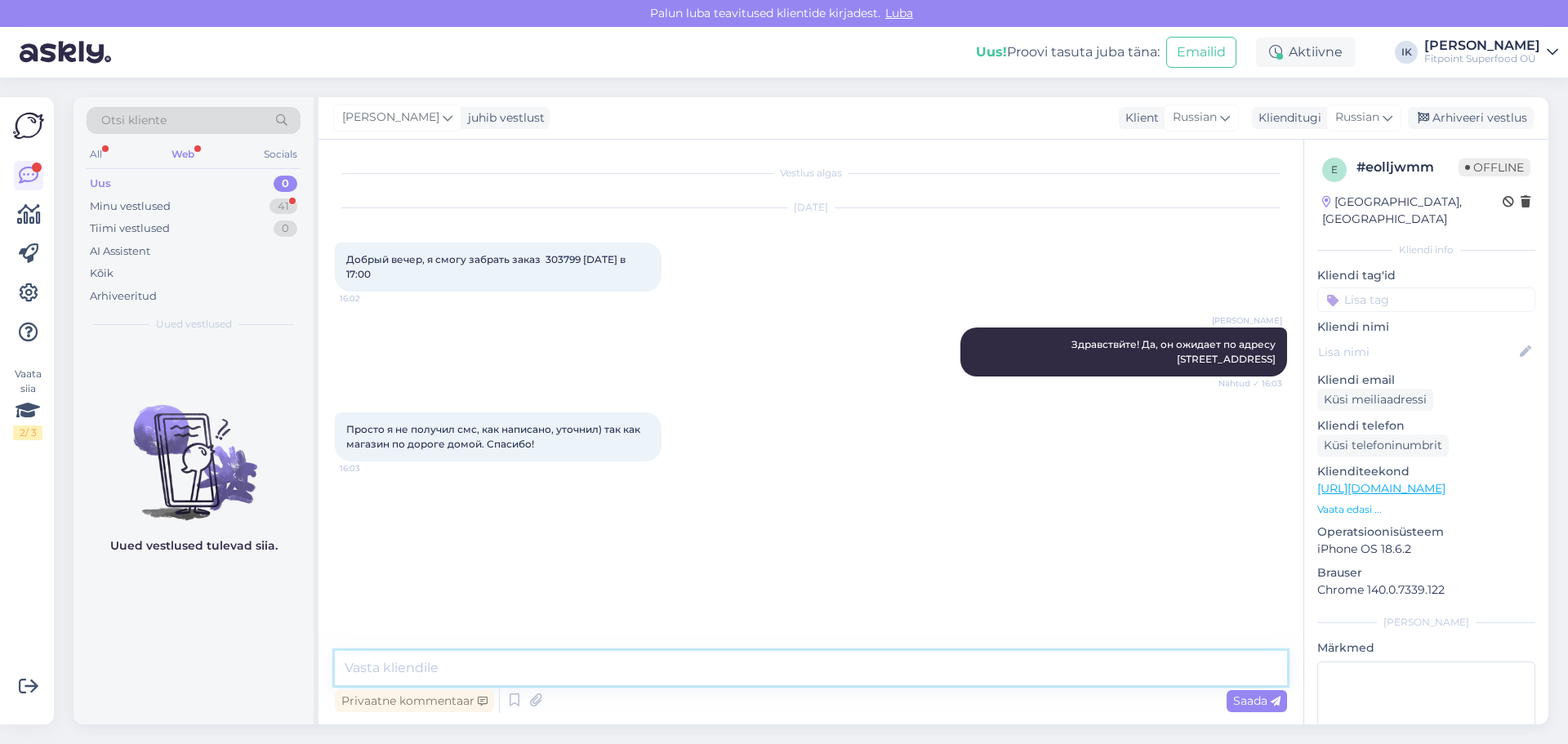
click at [503, 664] on textarea at bounding box center [810, 668] width 952 height 34
type textarea "D"
type textarea "Всегда пожалуйста!"
